Goal: Information Seeking & Learning: Learn about a topic

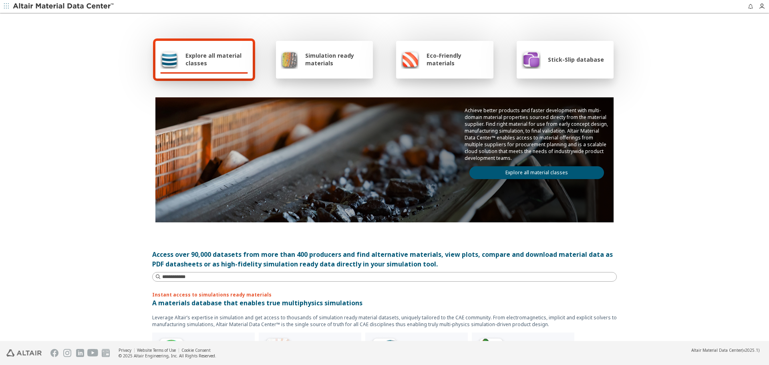
click at [575, 174] on link "Explore all material classes" at bounding box center [537, 172] width 135 height 13
click at [573, 170] on link "Explore all material classes" at bounding box center [537, 172] width 135 height 13
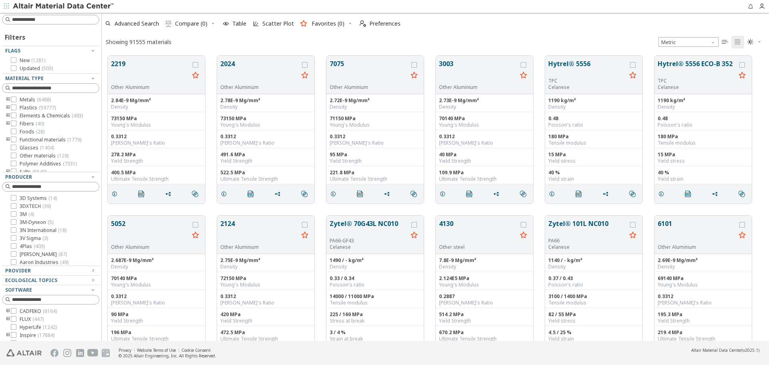
scroll to position [285, 662]
click at [63, 89] on input at bounding box center [55, 88] width 87 height 8
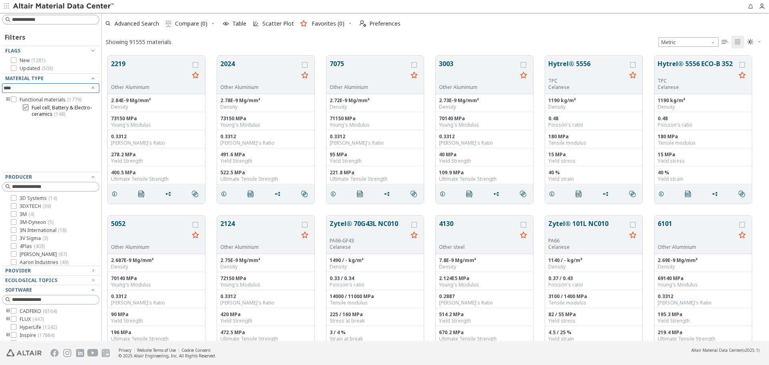
type input "****"
click at [58, 110] on span "Fuel cell, Battery & Electro-ceramics ( 148 )" at bounding box center [64, 111] width 65 height 13
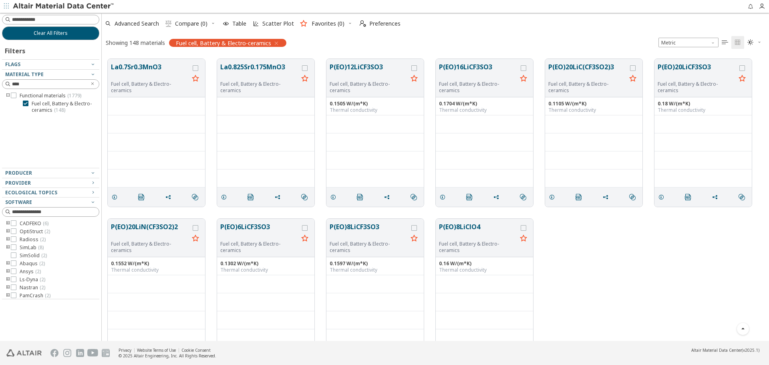
scroll to position [3707, 0]
